Goal: Task Accomplishment & Management: Use online tool/utility

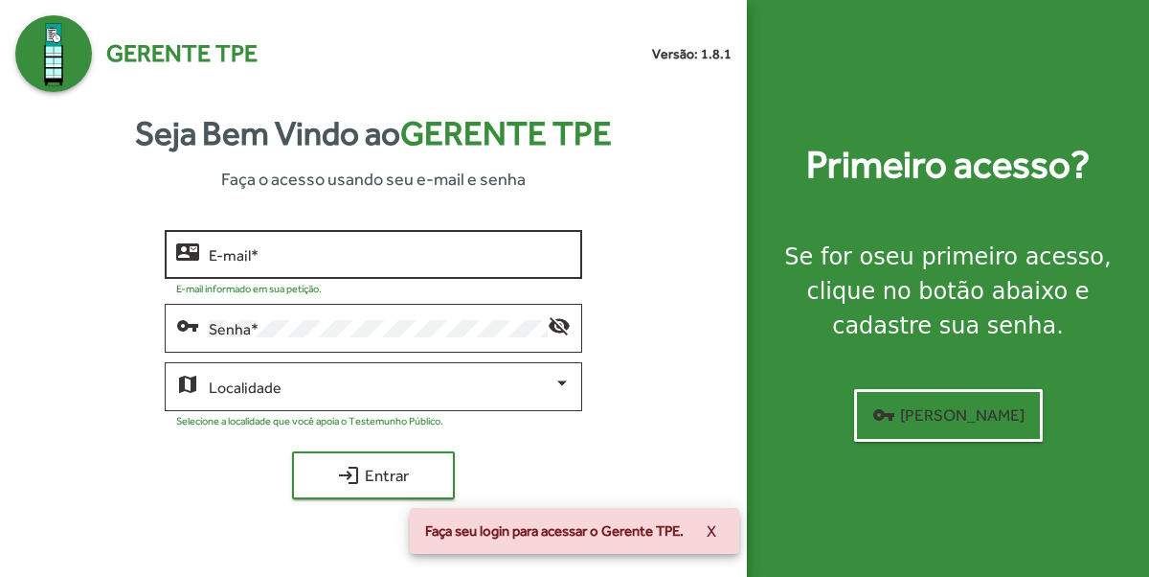
click at [372, 252] on input "E-mail *" at bounding box center [390, 254] width 362 height 17
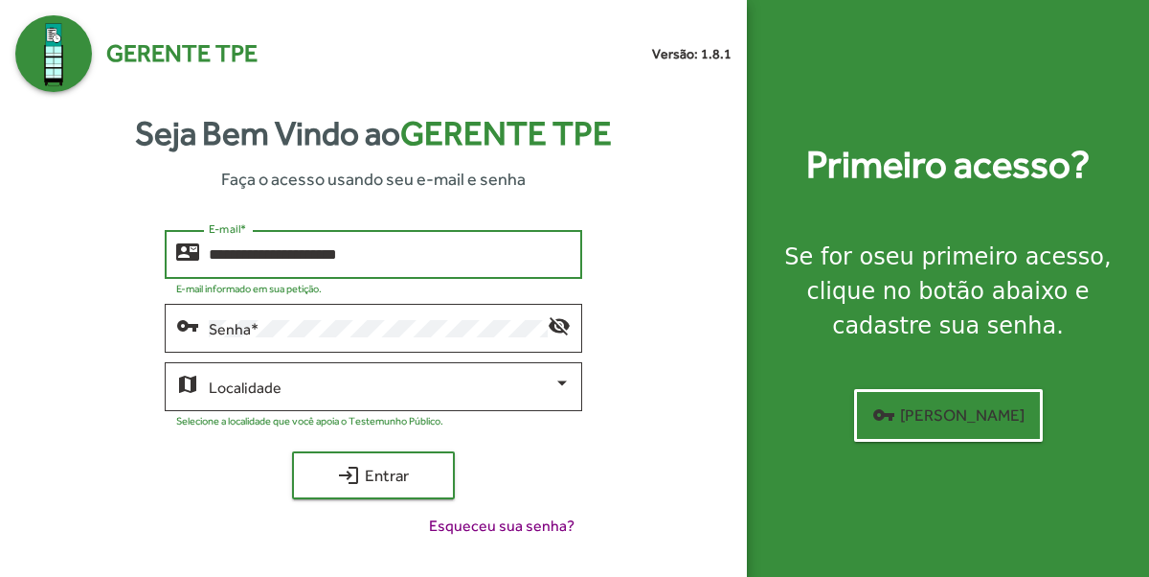
type input "**********"
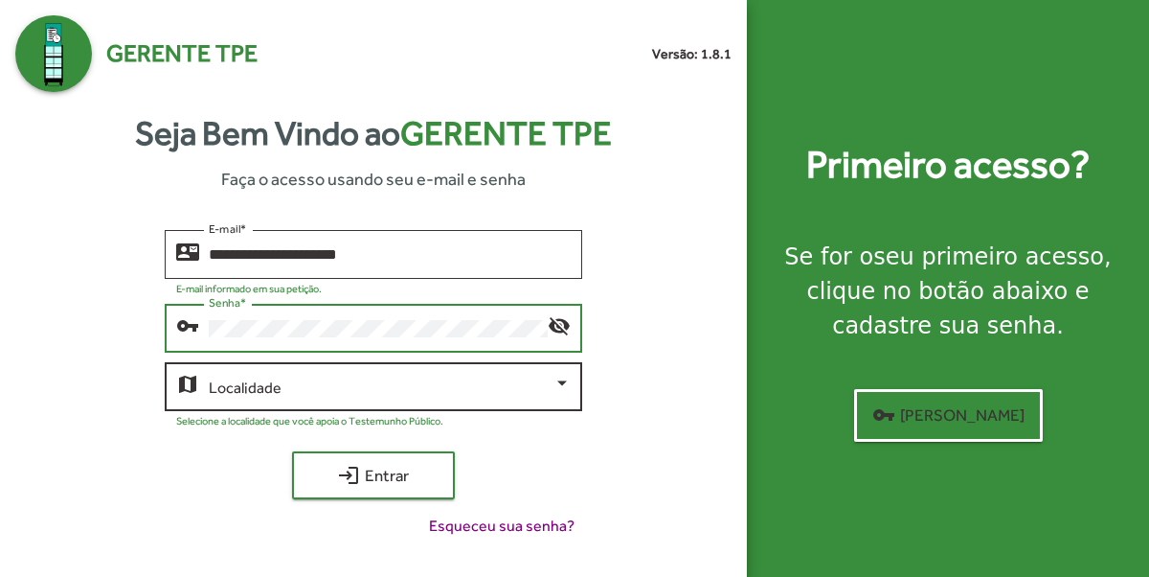
click at [374, 400] on div "Localidade" at bounding box center [390, 384] width 362 height 53
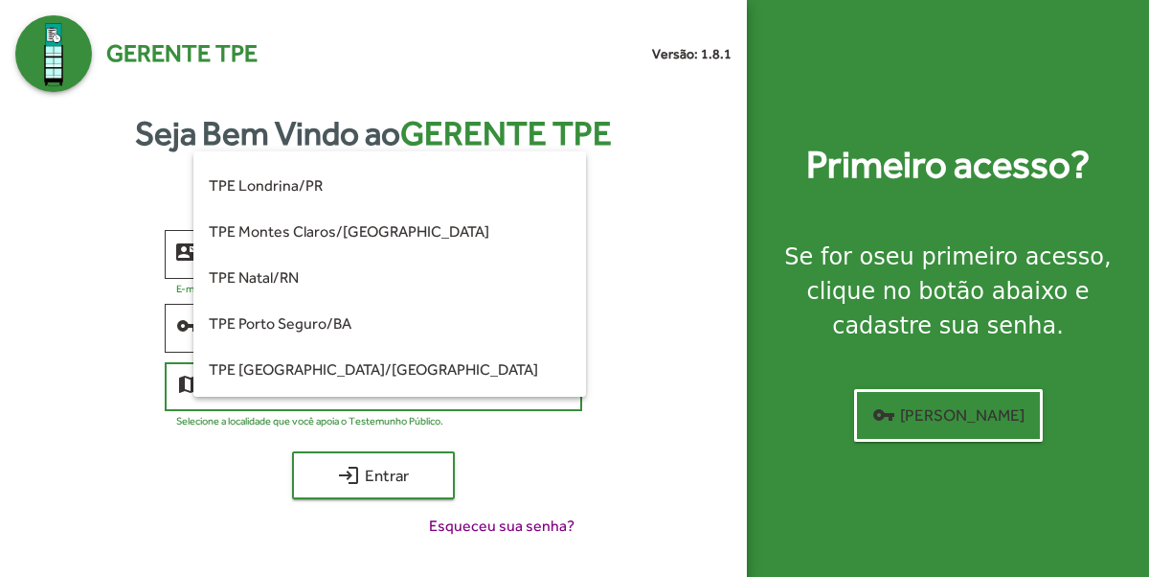
scroll to position [154, 0]
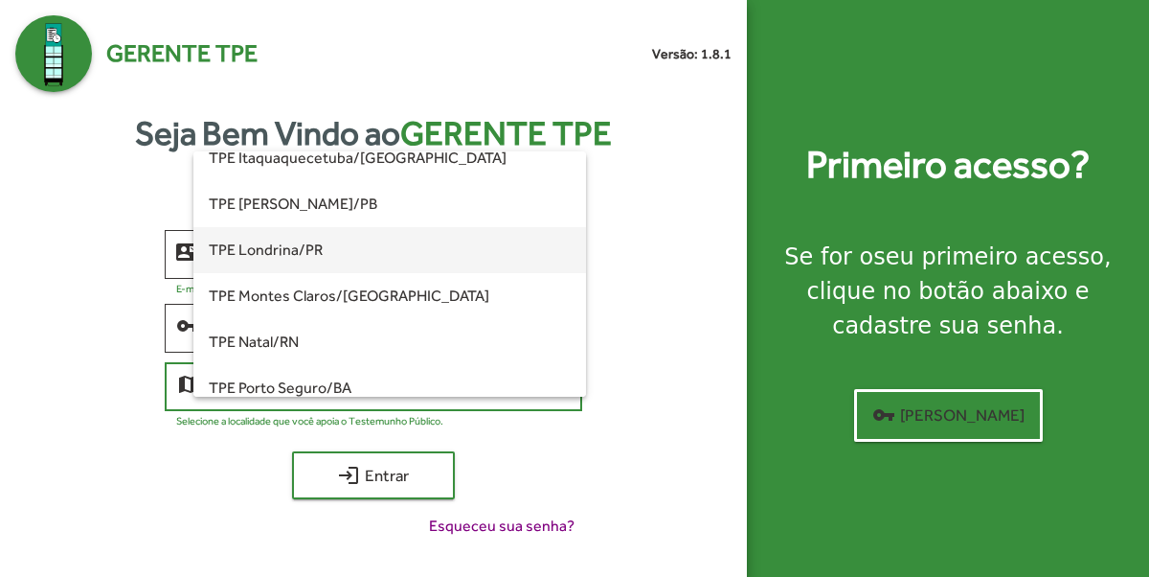
click at [307, 252] on span "TPE Londrina/PR" at bounding box center [390, 250] width 362 height 46
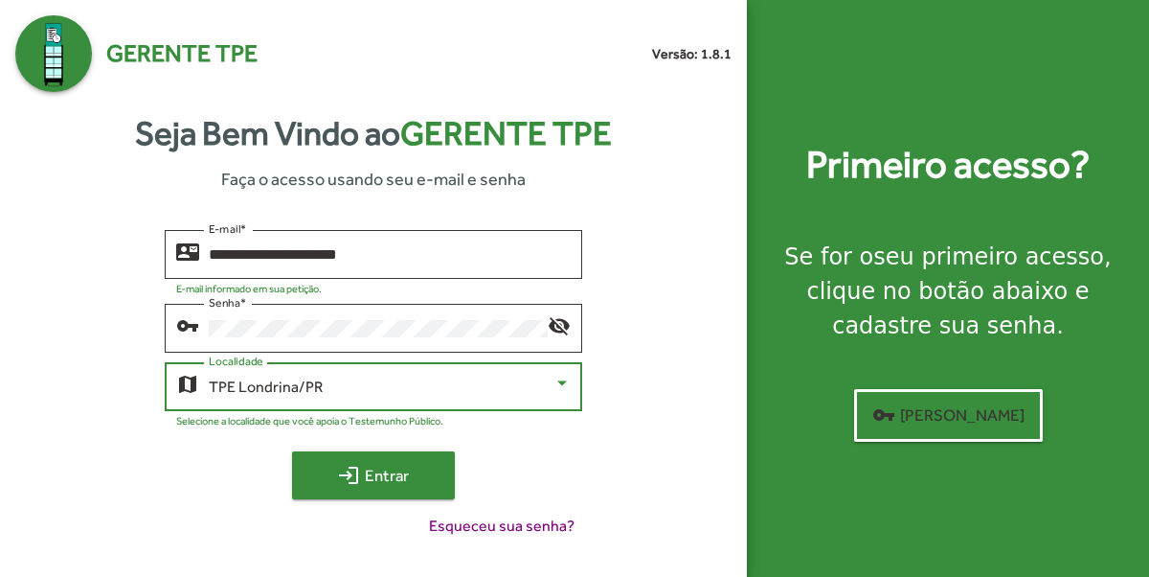
click at [380, 468] on span "login Entrar" at bounding box center [373, 475] width 128 height 34
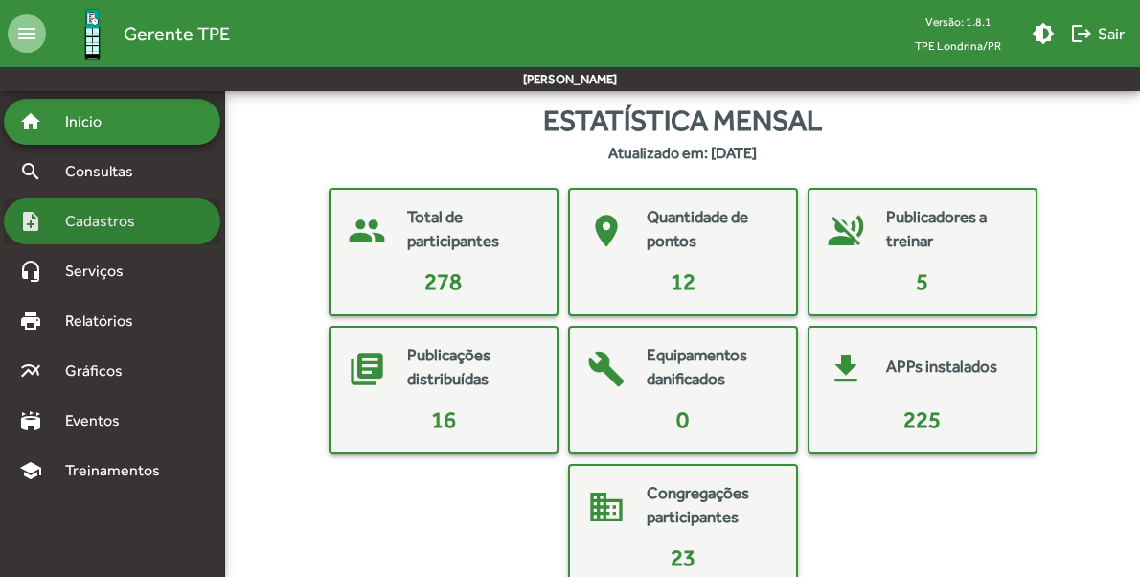
click at [106, 231] on span "Cadastros" at bounding box center [107, 221] width 106 height 23
